Goal: Find specific page/section: Find specific page/section

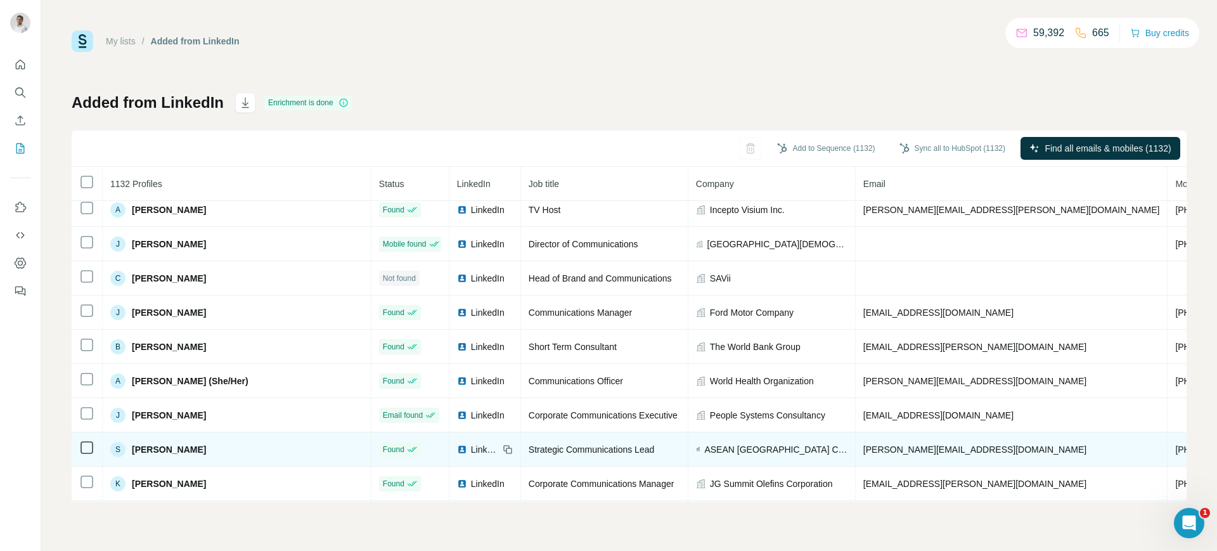
scroll to position [325, 0]
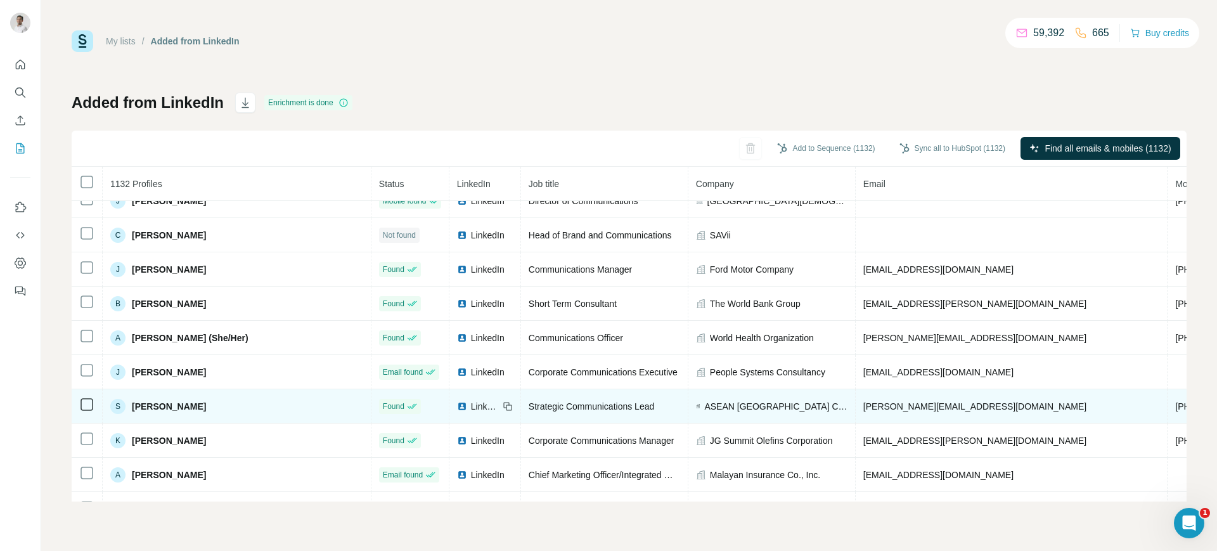
click at [471, 410] on span "LinkedIn" at bounding box center [485, 406] width 28 height 13
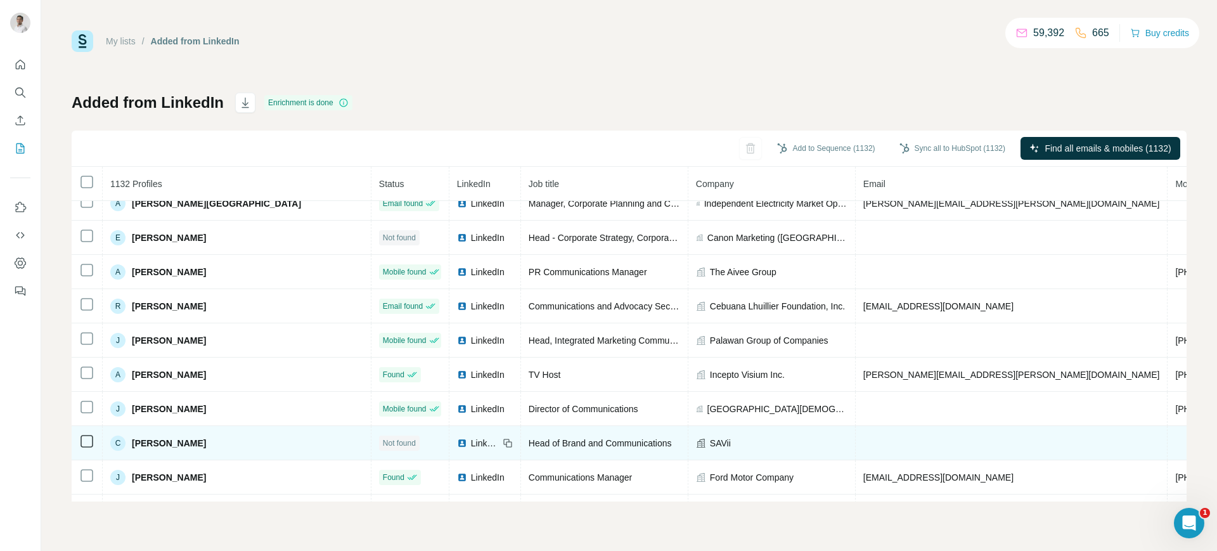
scroll to position [110, 0]
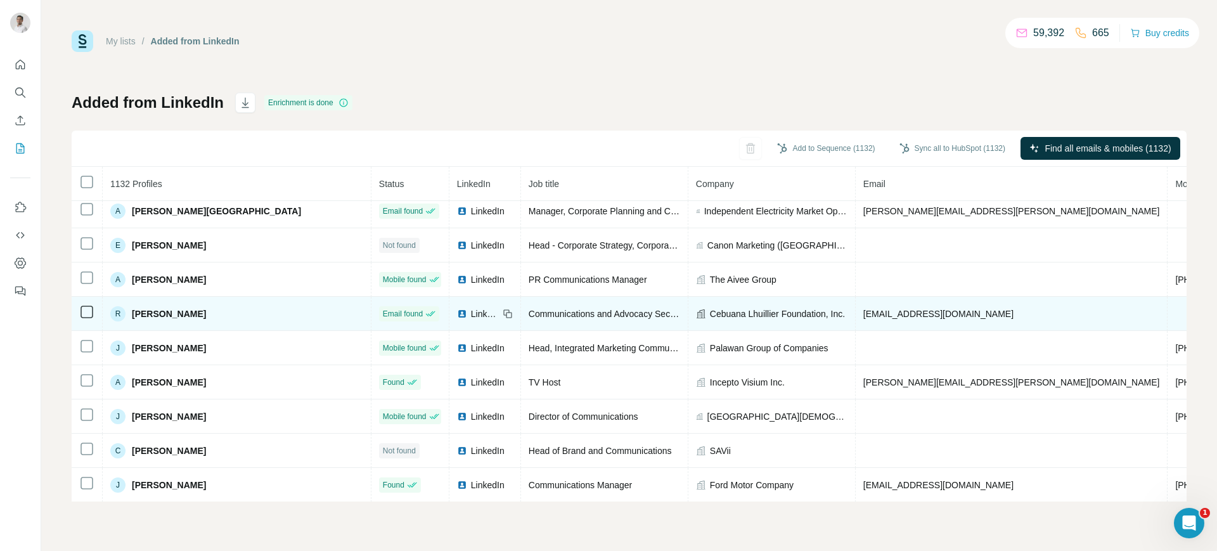
click at [457, 314] on div "LinkedIn" at bounding box center [478, 313] width 42 height 13
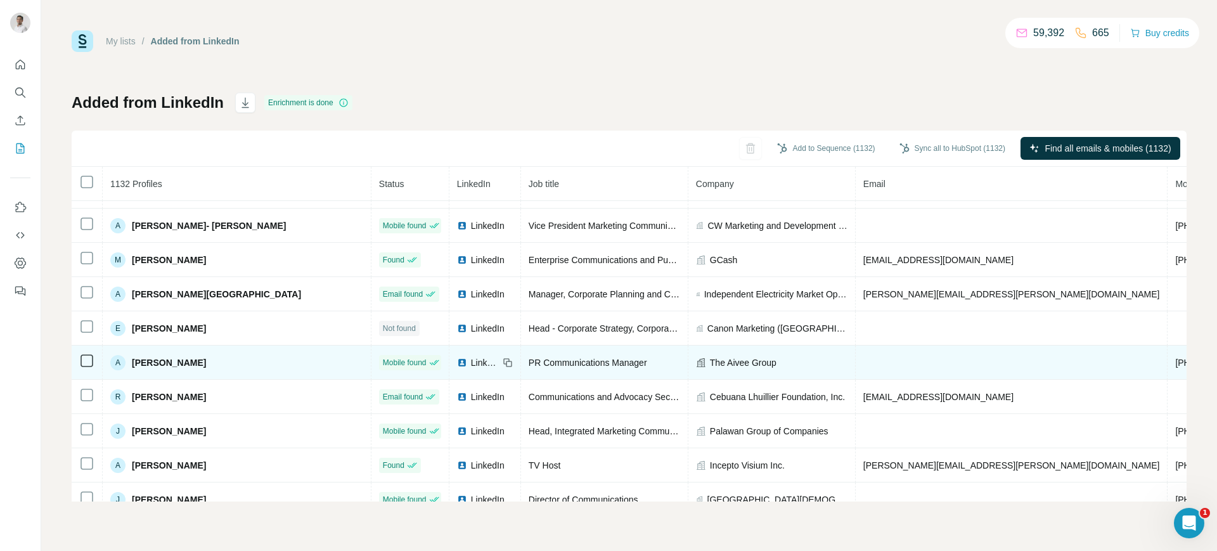
scroll to position [0, 0]
